Goal: Task Accomplishment & Management: Use online tool/utility

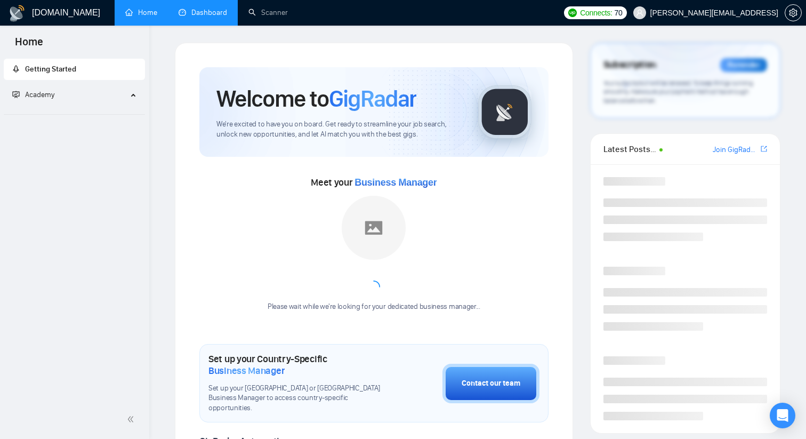
click at [226, 9] on link "Dashboard" at bounding box center [203, 12] width 49 height 9
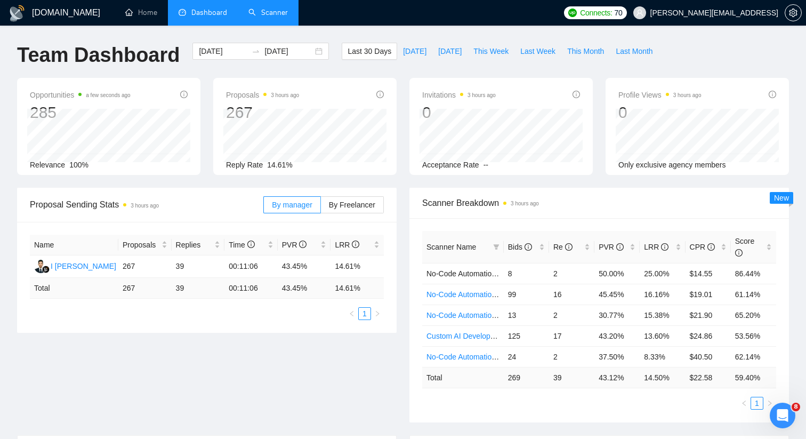
click at [274, 10] on link "Scanner" at bounding box center [267, 12] width 39 height 9
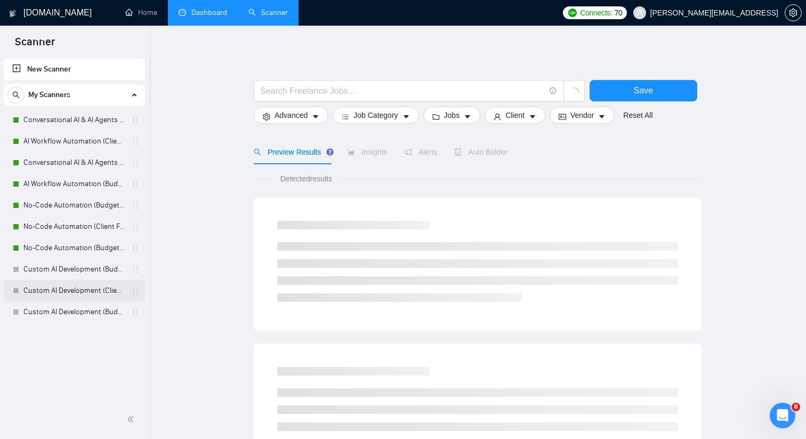
click at [96, 285] on link "Custom AI Development (Client Filters)" at bounding box center [73, 290] width 101 height 21
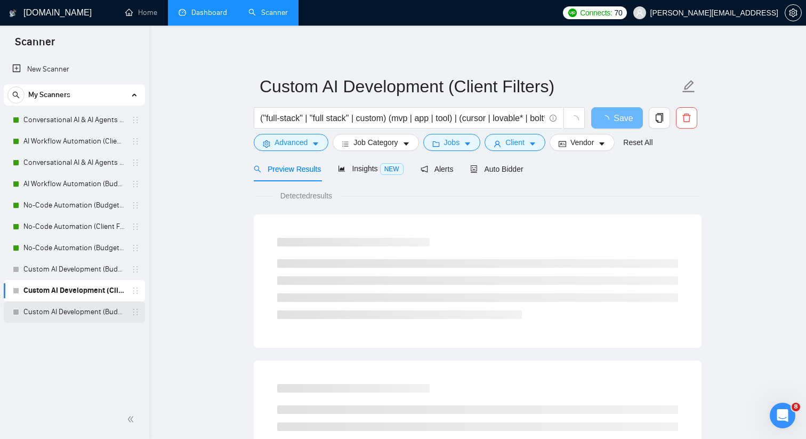
click at [92, 312] on link "Custom AI Development (Budget Filters)" at bounding box center [73, 311] width 101 height 21
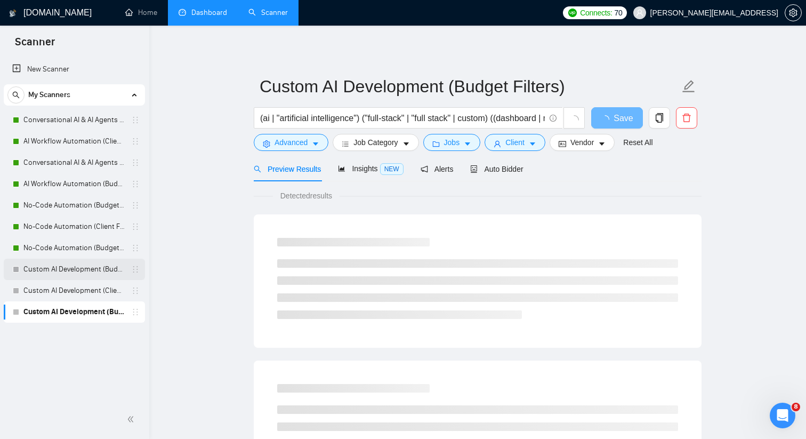
click at [92, 272] on link "Custom AI Development (Budget Filter)" at bounding box center [73, 269] width 101 height 21
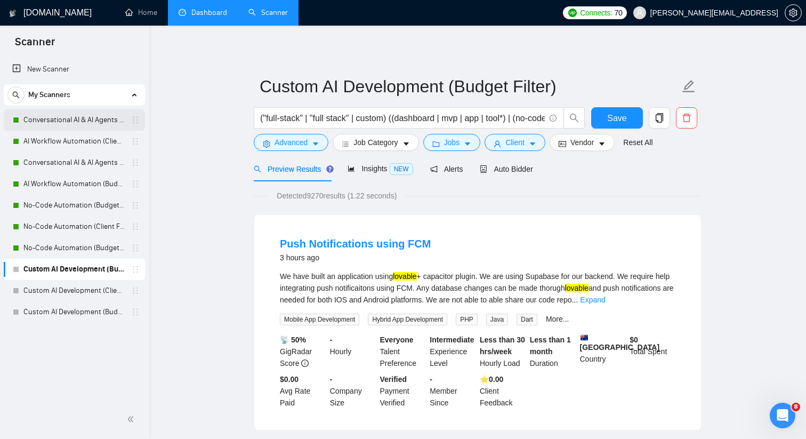
click at [93, 127] on link "Conversational AI & AI Agents (Client Filters)" at bounding box center [73, 119] width 101 height 21
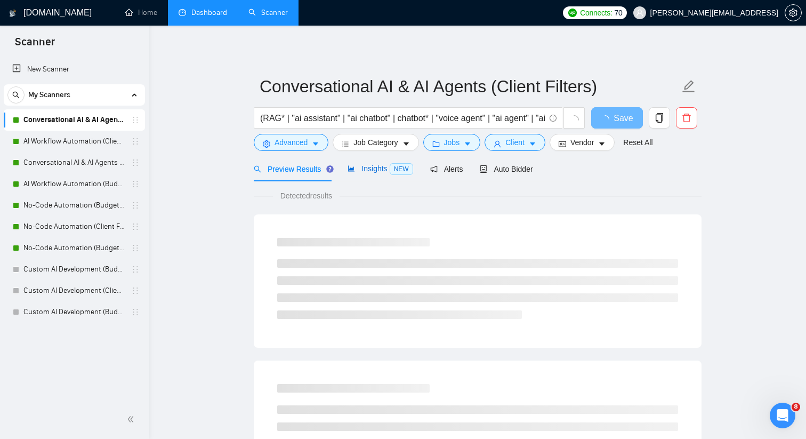
click at [381, 167] on span "Insights NEW" at bounding box center [380, 168] width 65 height 9
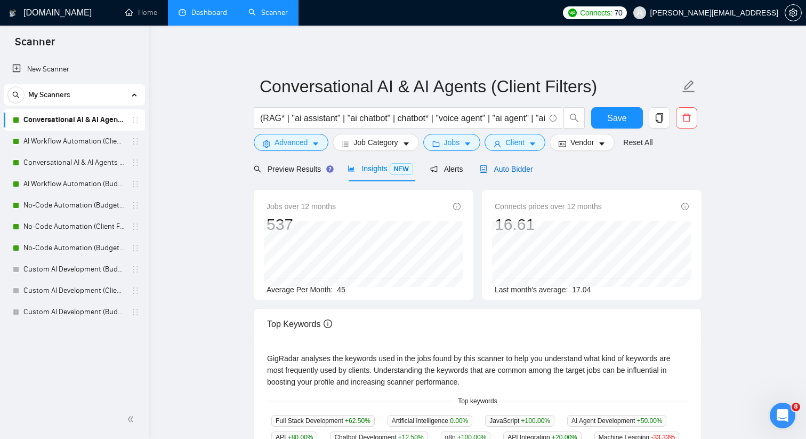
click at [494, 167] on span "Auto Bidder" at bounding box center [506, 169] width 53 height 9
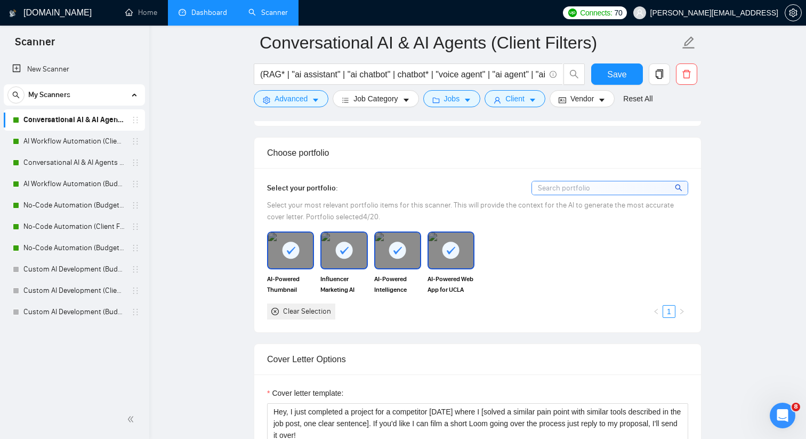
scroll to position [927, 0]
